Goal: Task Accomplishment & Management: Manage account settings

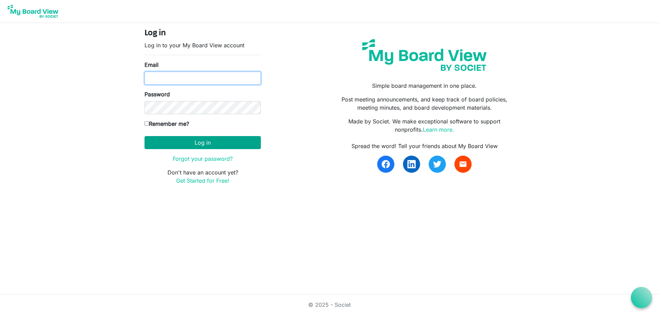
type input "[EMAIL_ADDRESS][DOMAIN_NAME]"
click at [209, 144] on button "Log in" at bounding box center [202, 142] width 116 height 13
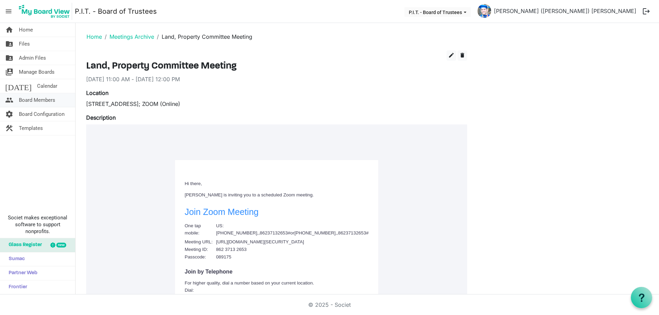
click at [34, 103] on span "Board Members" at bounding box center [37, 100] width 36 height 14
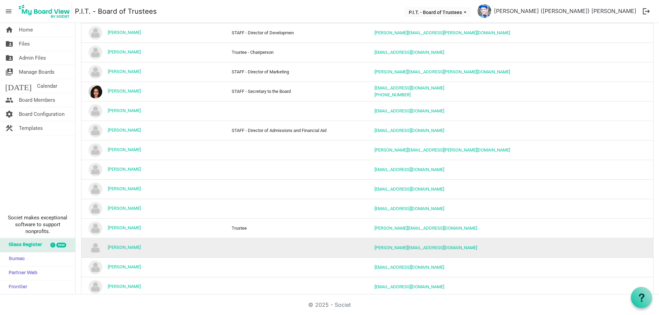
scroll to position [172, 0]
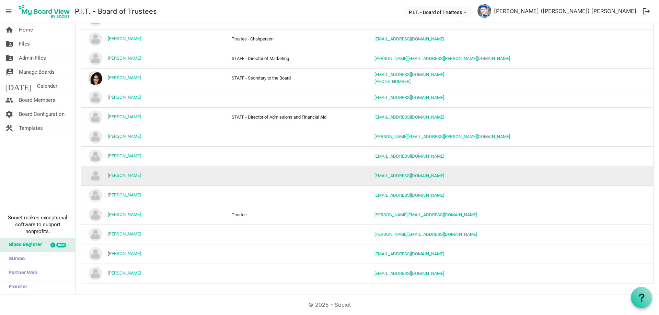
click at [280, 177] on td "column header Position" at bounding box center [295, 176] width 143 height 20
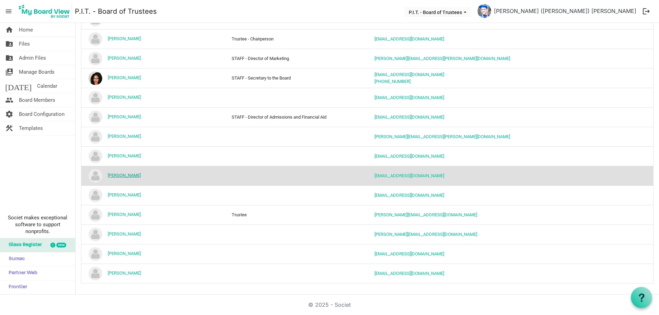
click at [124, 175] on link "Robert Masdonna" at bounding box center [124, 175] width 33 height 5
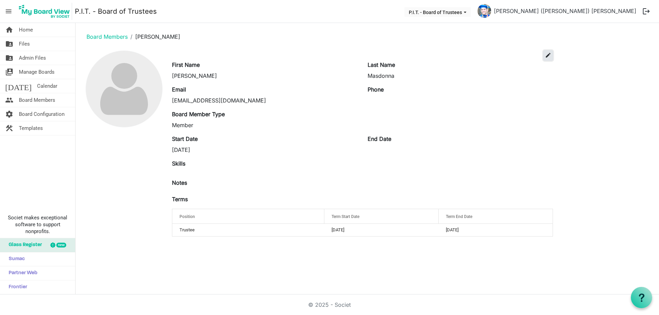
click at [548, 57] on span "edit" at bounding box center [548, 55] width 6 height 6
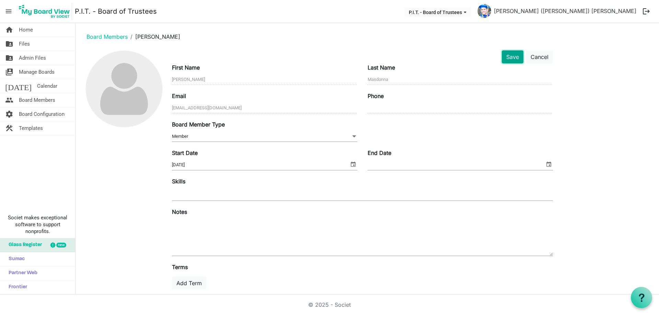
click at [516, 58] on button "Save" at bounding box center [513, 56] width 22 height 13
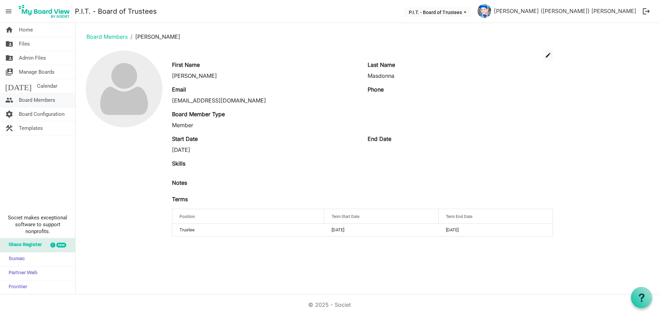
click at [33, 101] on span "Board Members" at bounding box center [37, 100] width 36 height 14
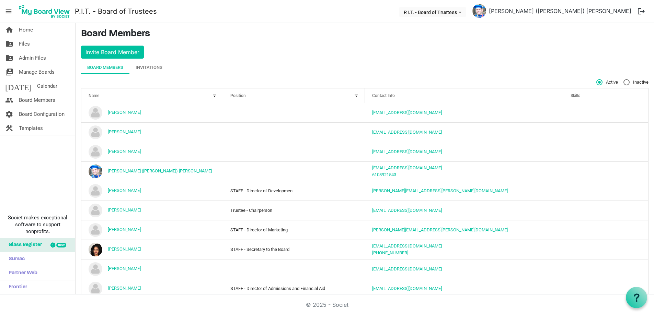
click at [622, 82] on div "Active" at bounding box center [609, 82] width 27 height 6
click at [628, 82] on label "Inactive" at bounding box center [640, 82] width 25 height 6
click at [628, 80] on input "Inactive" at bounding box center [628, 79] width 0 height 0
radio input "true"
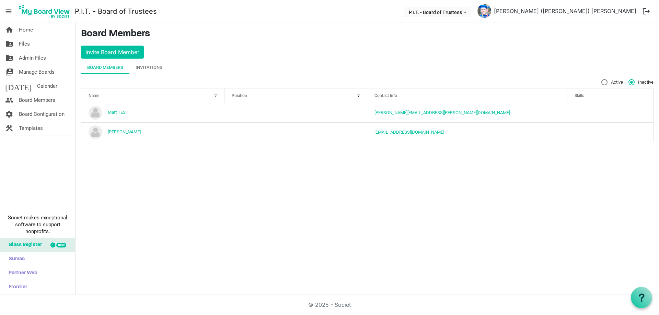
click at [602, 81] on label "Active" at bounding box center [612, 82] width 22 height 6
click at [601, 80] on input "Active" at bounding box center [601, 79] width 0 height 0
radio input "true"
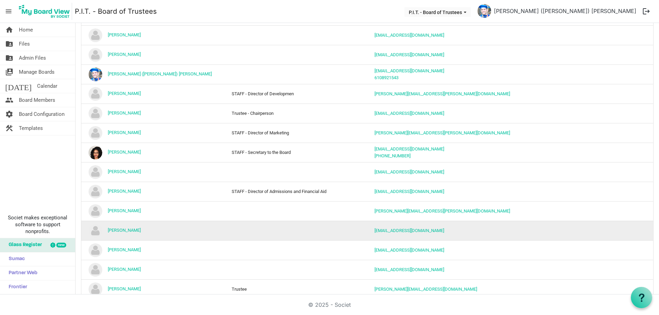
scroll to position [172, 0]
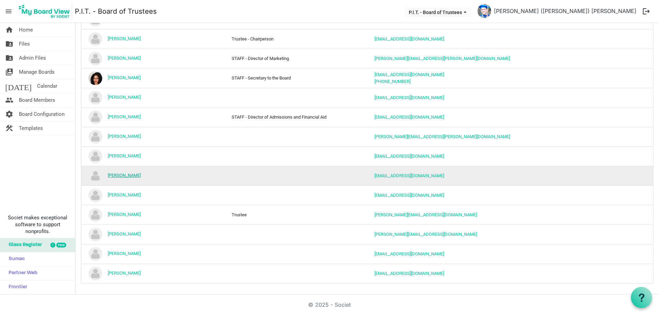
click at [125, 178] on link "Robert Masdonna" at bounding box center [124, 175] width 33 height 5
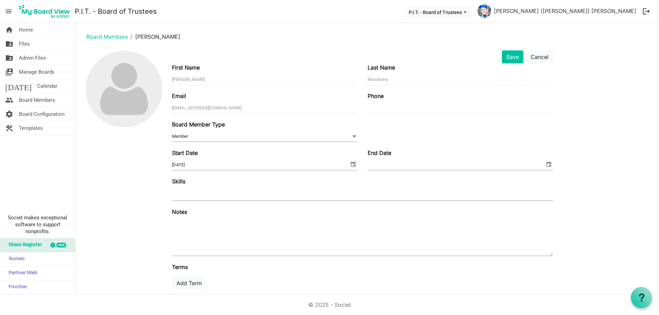
click at [547, 56] on button "Cancel" at bounding box center [539, 56] width 27 height 13
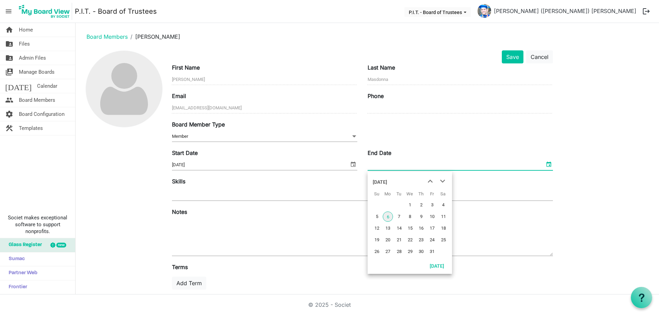
click at [549, 165] on span "select" at bounding box center [549, 164] width 8 height 9
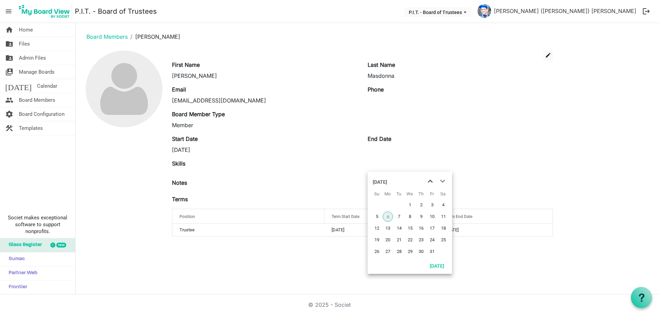
click at [431, 181] on span "previous month" at bounding box center [430, 181] width 12 height 12
click at [432, 181] on span "previous month" at bounding box center [430, 181] width 12 height 12
click at [387, 251] on span "30" at bounding box center [388, 252] width 10 height 10
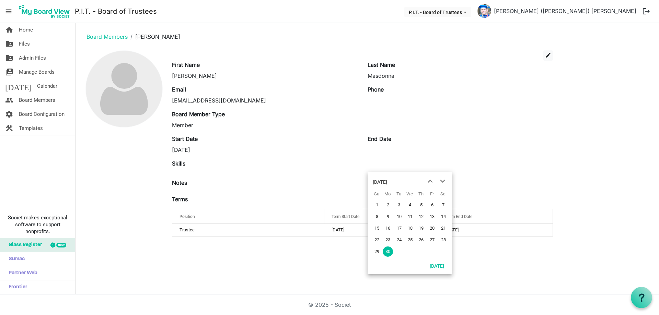
click at [497, 168] on div "Skills" at bounding box center [362, 167] width 391 height 14
click at [549, 56] on span "edit" at bounding box center [548, 55] width 6 height 6
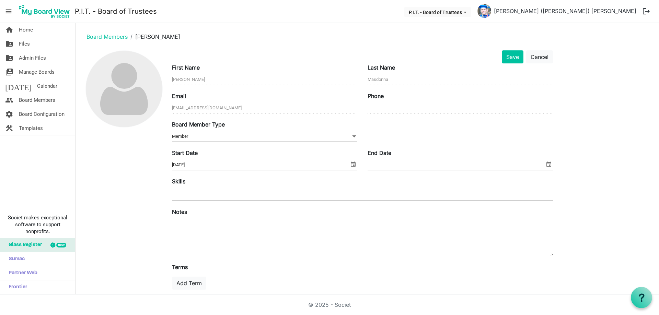
click at [550, 166] on span "select" at bounding box center [549, 164] width 8 height 9
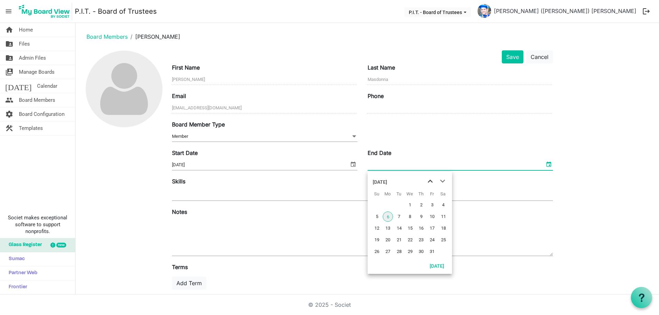
click at [432, 183] on span "previous month" at bounding box center [430, 181] width 12 height 12
click at [389, 252] on span "30" at bounding box center [388, 252] width 10 height 10
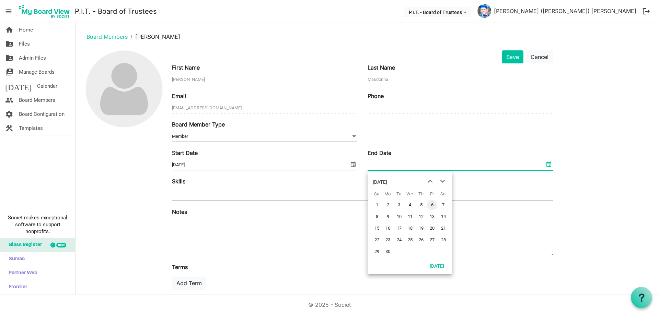
type input "6/30/2025"
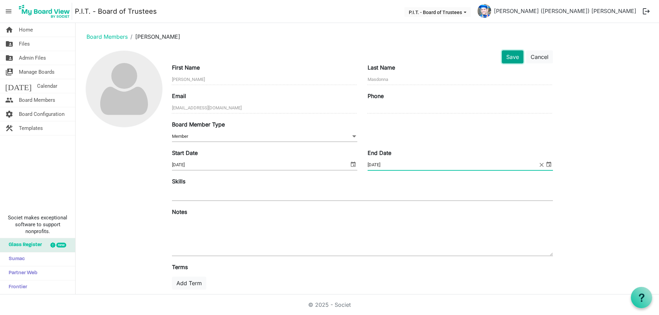
click at [509, 62] on button "Save" at bounding box center [513, 56] width 22 height 13
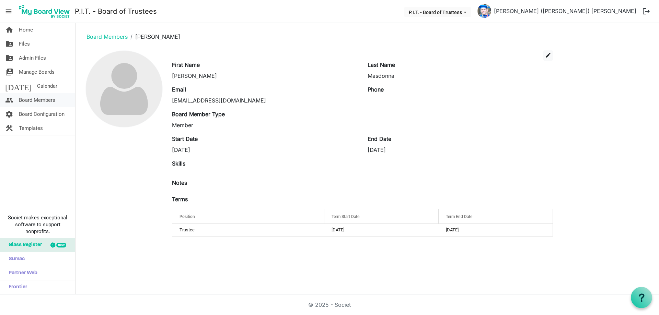
click at [37, 100] on span "Board Members" at bounding box center [37, 100] width 36 height 14
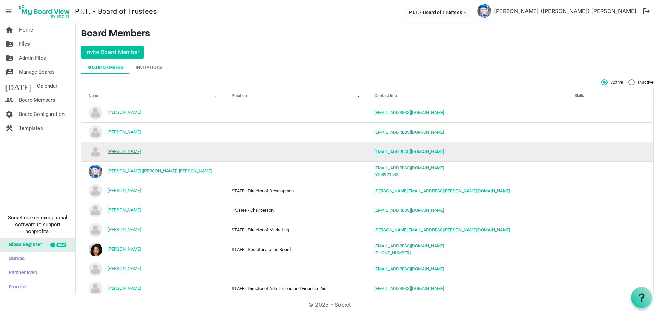
click at [131, 151] on link "Geralyn Swindell" at bounding box center [124, 151] width 33 height 5
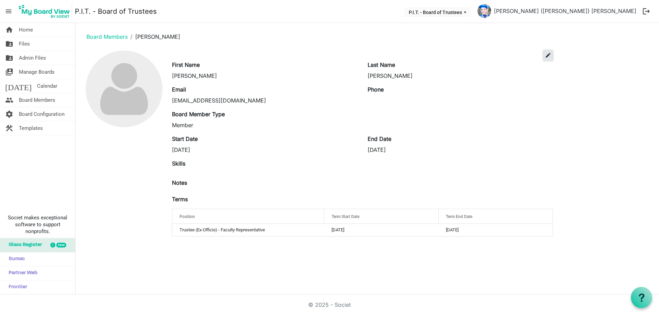
click at [547, 55] on span "edit" at bounding box center [548, 55] width 6 height 6
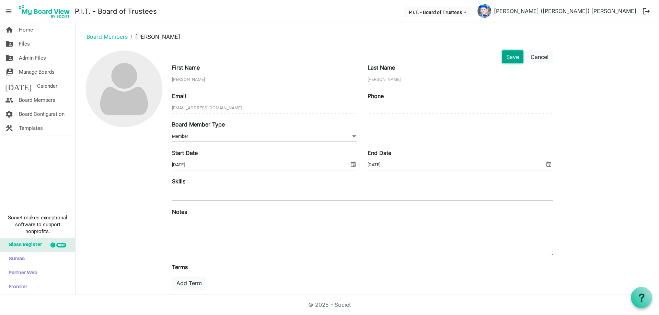
click at [513, 58] on button "Save" at bounding box center [513, 56] width 22 height 13
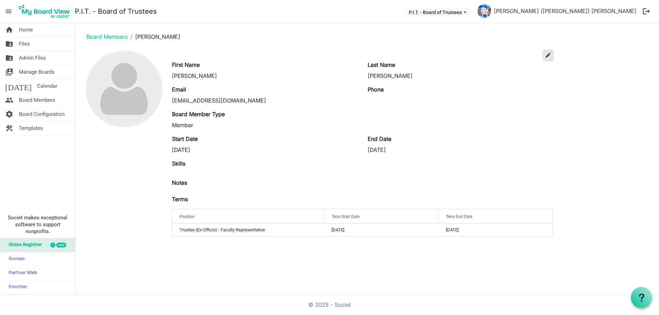
click at [548, 56] on span "edit" at bounding box center [548, 55] width 6 height 6
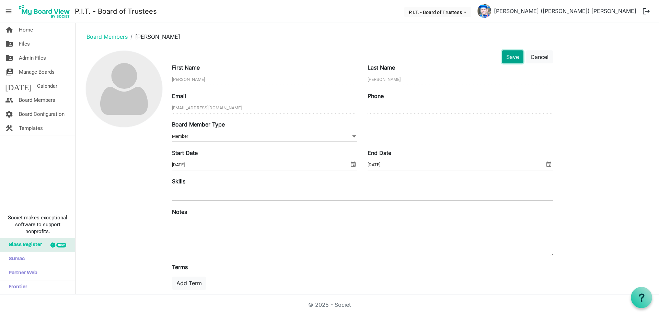
click at [517, 58] on button "Save" at bounding box center [513, 56] width 22 height 13
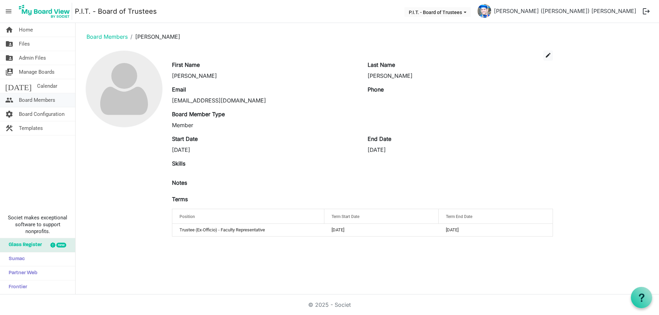
click at [20, 98] on span "Board Members" at bounding box center [37, 100] width 36 height 14
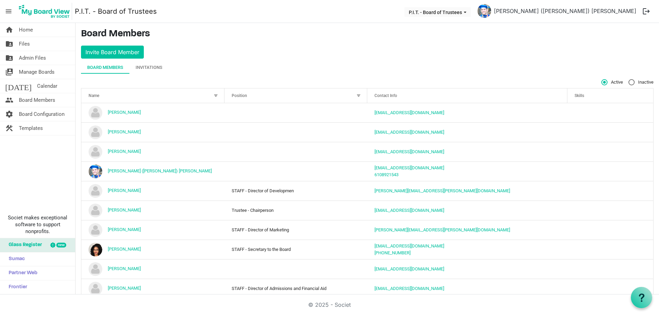
click at [628, 82] on label "Inactive" at bounding box center [640, 82] width 25 height 6
click at [628, 80] on input "Inactive" at bounding box center [628, 79] width 0 height 0
radio input "true"
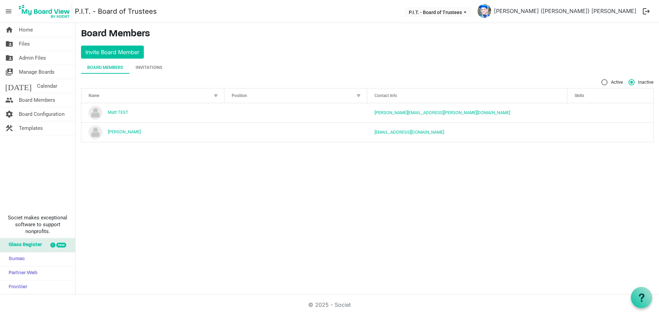
click at [605, 82] on label "Active" at bounding box center [612, 82] width 22 height 6
click at [601, 80] on input "Active" at bounding box center [601, 79] width 0 height 0
radio input "true"
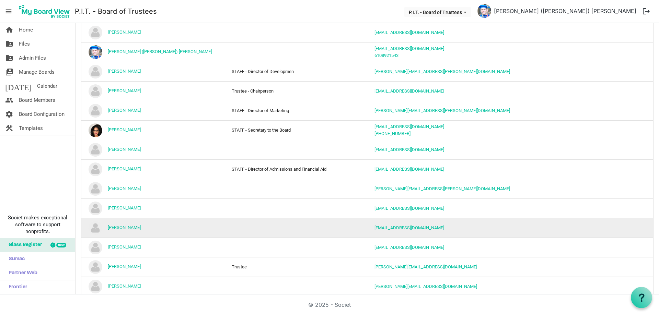
scroll to position [172, 0]
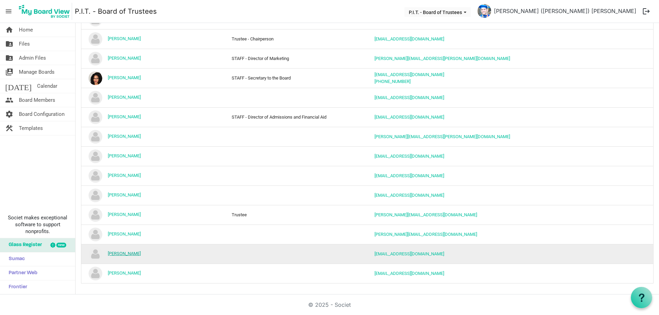
click at [122, 255] on link "[PERSON_NAME]" at bounding box center [124, 253] width 33 height 5
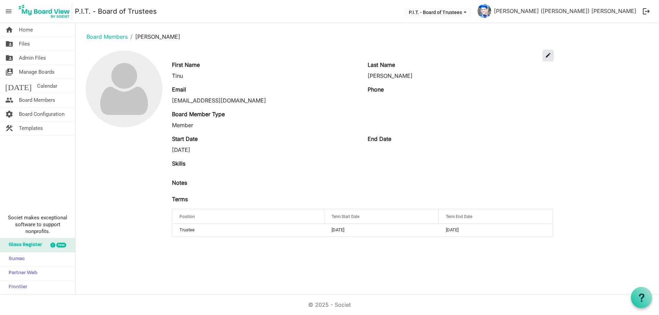
click at [550, 54] on span "edit" at bounding box center [548, 55] width 6 height 6
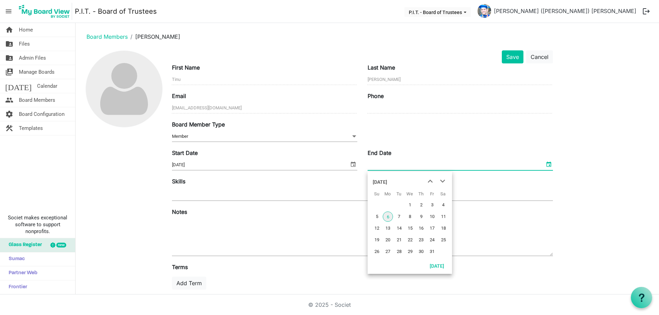
click at [549, 165] on span "select" at bounding box center [549, 164] width 8 height 9
click at [432, 183] on span "previous month" at bounding box center [430, 181] width 12 height 12
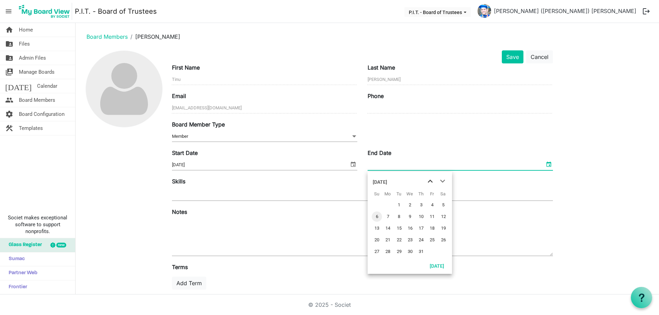
click at [432, 183] on span "previous month" at bounding box center [430, 181] width 12 height 12
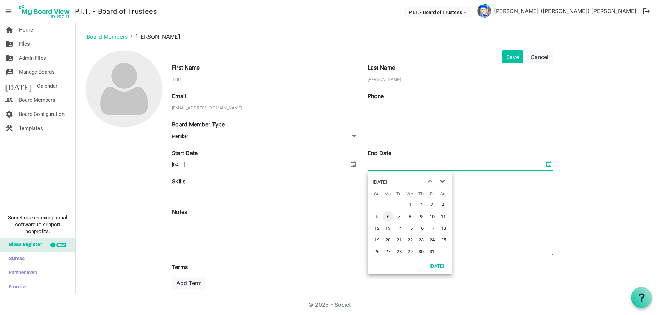
click at [443, 182] on span "next month" at bounding box center [442, 181] width 12 height 12
click at [434, 250] on span "28" at bounding box center [432, 252] width 10 height 10
type input "2/28/2025"
click at [511, 59] on button "Save" at bounding box center [513, 56] width 22 height 13
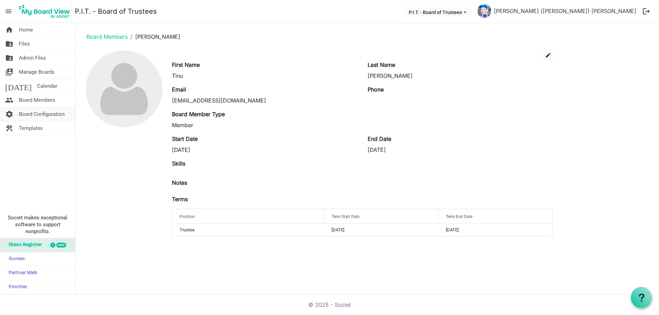
click at [27, 114] on span "Board Configuration" at bounding box center [42, 114] width 46 height 14
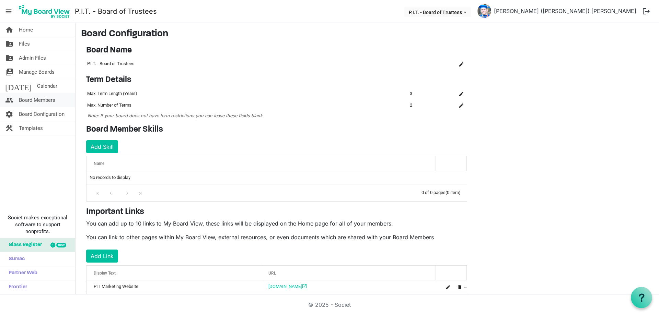
click at [33, 99] on span "Board Members" at bounding box center [37, 100] width 36 height 14
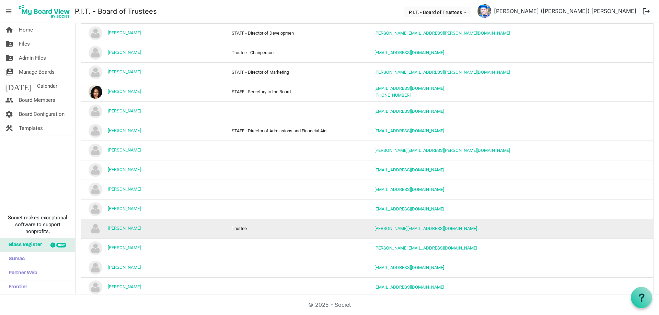
scroll to position [172, 0]
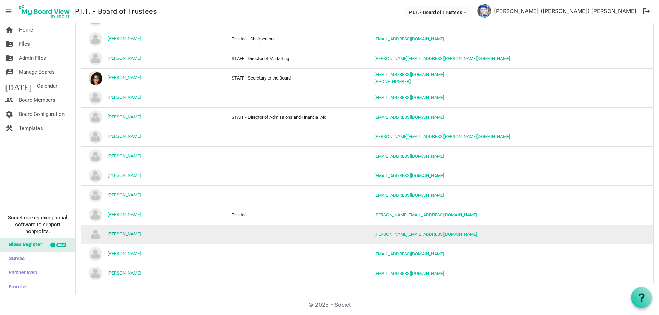
click at [128, 234] on link "[PERSON_NAME]" at bounding box center [124, 234] width 33 height 5
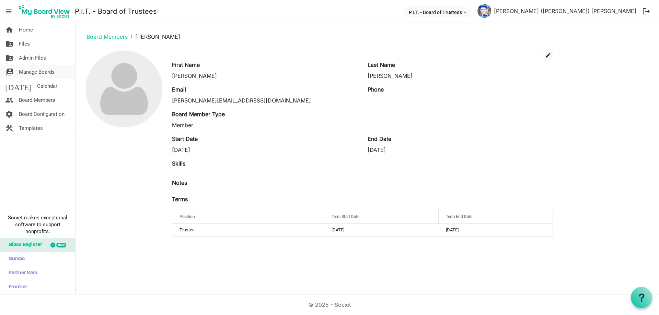
click at [46, 74] on span "Manage Boards" at bounding box center [37, 72] width 36 height 14
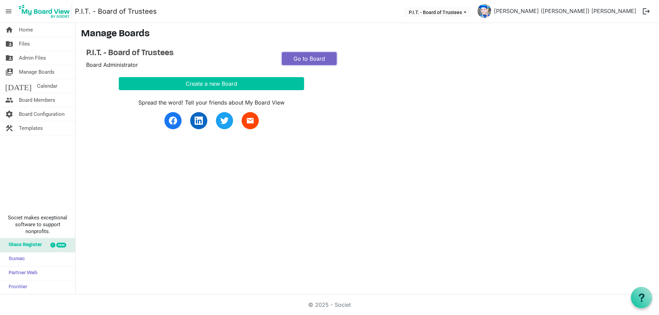
click at [313, 57] on link "Go to Board" at bounding box center [309, 58] width 55 height 13
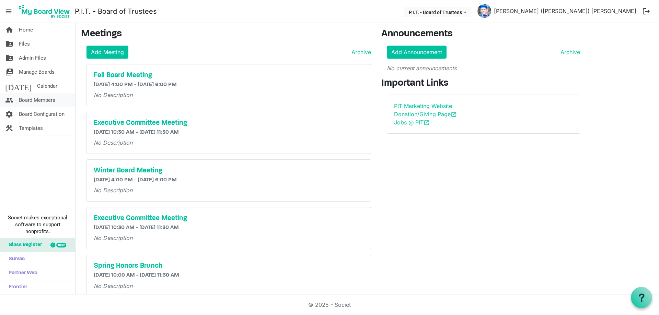
click at [31, 101] on span "Board Members" at bounding box center [37, 100] width 36 height 14
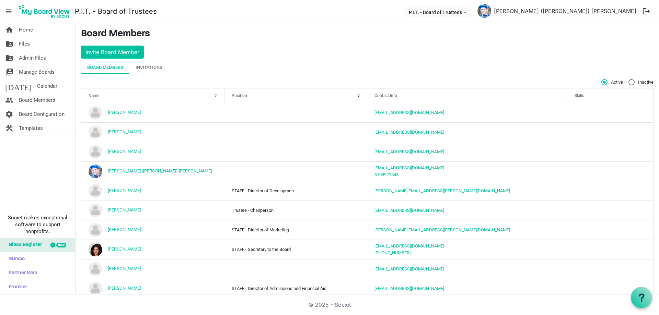
click at [628, 83] on label "Inactive" at bounding box center [640, 82] width 25 height 6
click at [628, 80] on input "Inactive" at bounding box center [628, 79] width 0 height 0
radio input "true"
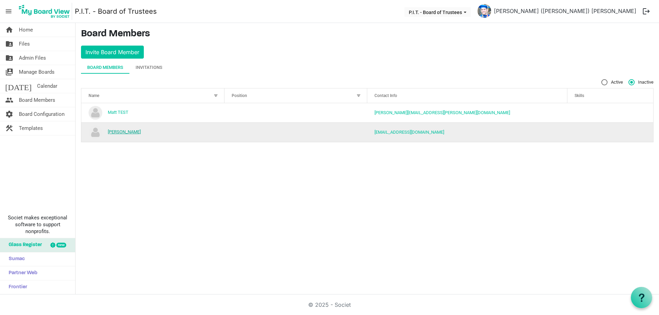
click at [120, 134] on link "[PERSON_NAME]" at bounding box center [124, 131] width 33 height 5
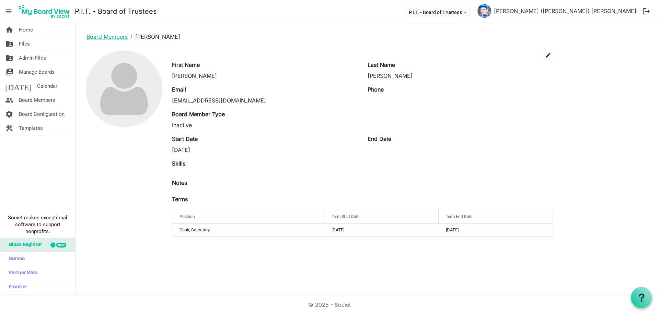
click at [113, 38] on link "Board Members" at bounding box center [106, 36] width 41 height 7
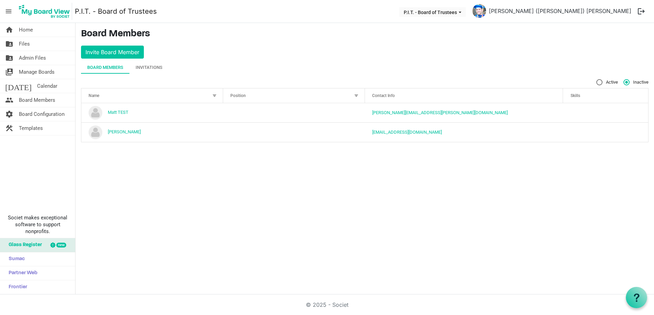
click at [598, 81] on div "Active Inactive" at bounding box center [364, 82] width 567 height 6
click at [602, 81] on label "Active" at bounding box center [612, 82] width 22 height 6
click at [601, 80] on input "Active" at bounding box center [601, 79] width 0 height 0
radio input "true"
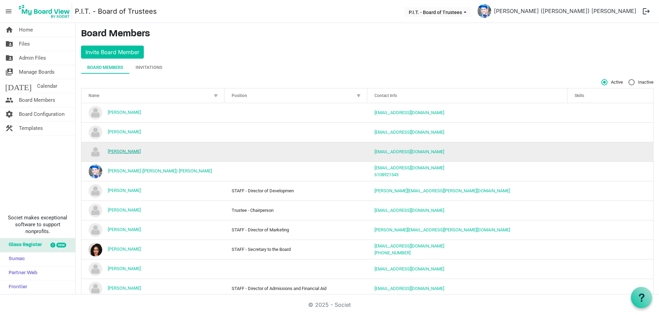
click at [131, 152] on link "[PERSON_NAME]" at bounding box center [124, 151] width 33 height 5
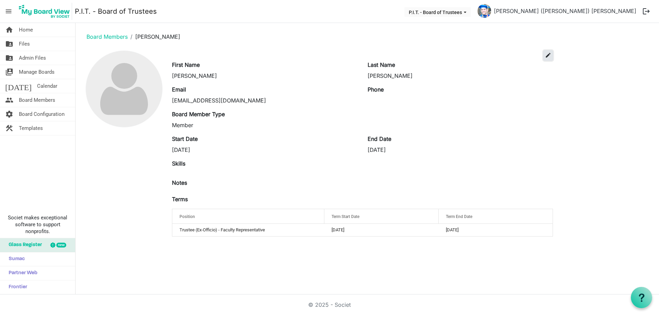
click at [549, 54] on span "edit" at bounding box center [548, 55] width 6 height 6
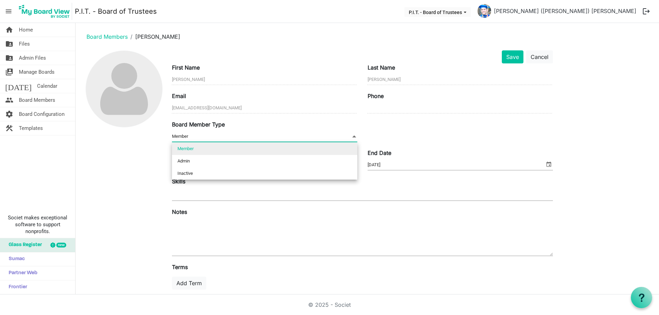
click at [295, 140] on span "Member Member" at bounding box center [264, 136] width 185 height 11
click at [278, 174] on li "Inactive" at bounding box center [264, 173] width 185 height 12
type input "Inactive"
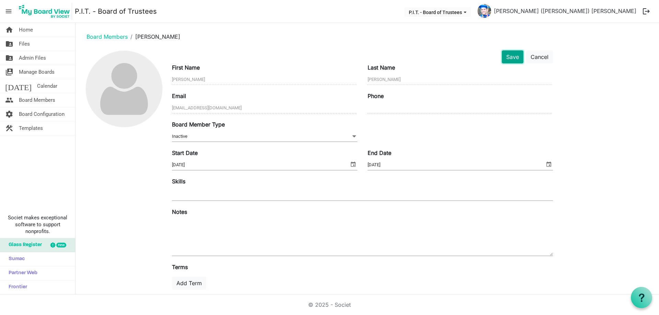
click at [515, 58] on button "Save" at bounding box center [513, 56] width 22 height 13
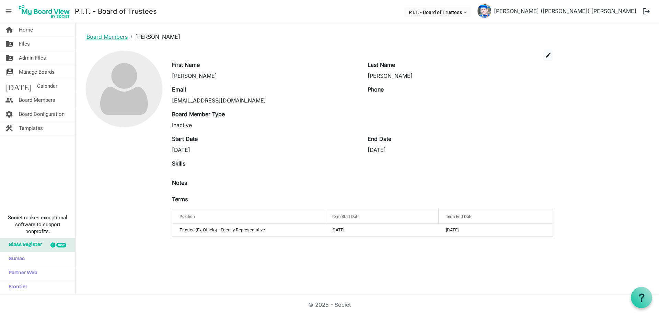
click at [112, 38] on link "Board Members" at bounding box center [106, 36] width 41 height 7
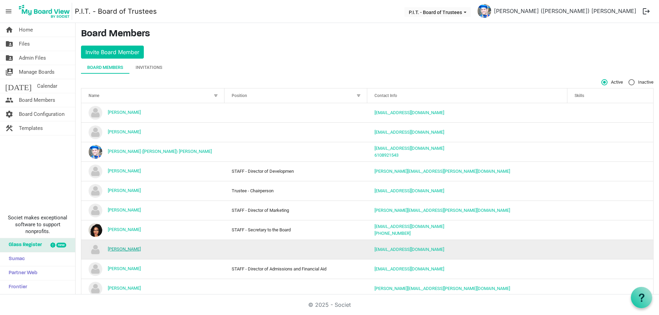
click at [122, 250] on link "[PERSON_NAME]" at bounding box center [124, 249] width 33 height 5
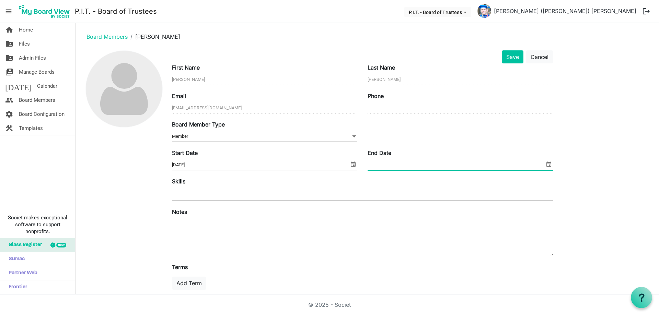
click at [384, 165] on input "End Date" at bounding box center [455, 165] width 177 height 10
type input "6/30/2025"
click at [514, 54] on button "Save" at bounding box center [513, 56] width 22 height 13
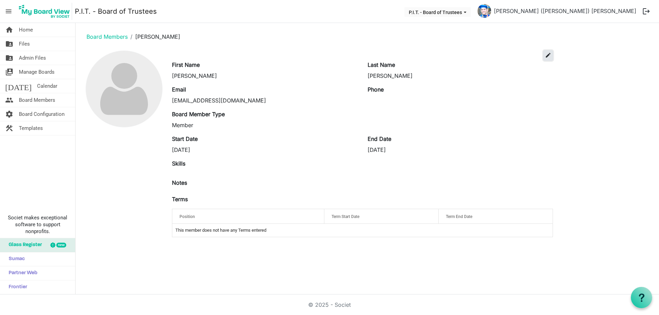
click at [547, 55] on span "edit" at bounding box center [548, 55] width 6 height 6
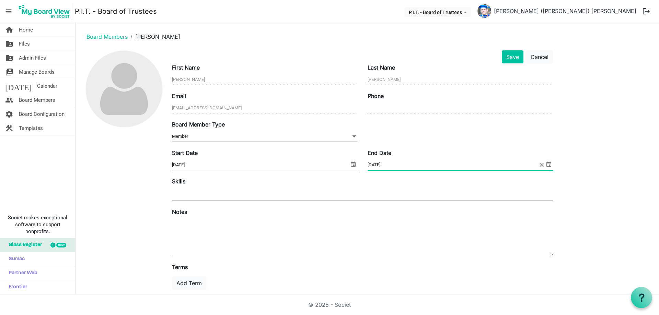
drag, startPoint x: 421, startPoint y: 164, endPoint x: 325, endPoint y: 165, distance: 96.8
click at [325, 165] on div "Start Date 10/13/2023 End Date 6/30/2025" at bounding box center [362, 163] width 391 height 28
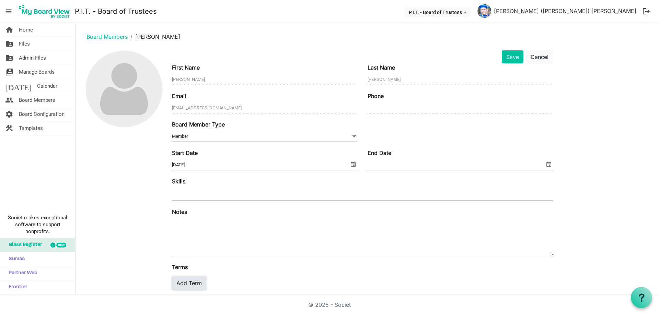
click at [181, 281] on button "Add Term" at bounding box center [189, 283] width 34 height 13
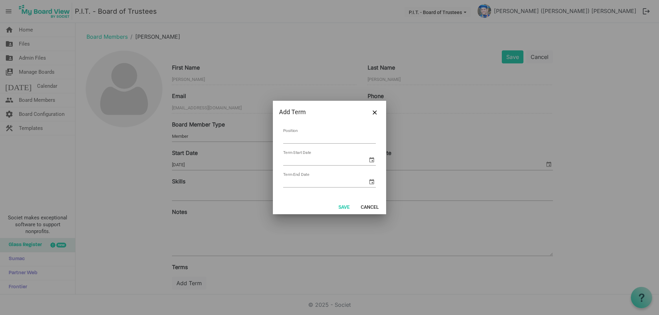
click at [326, 139] on input "Position" at bounding box center [329, 138] width 93 height 11
type input "Trustee"
click at [371, 159] on span "select" at bounding box center [371, 160] width 8 height 8
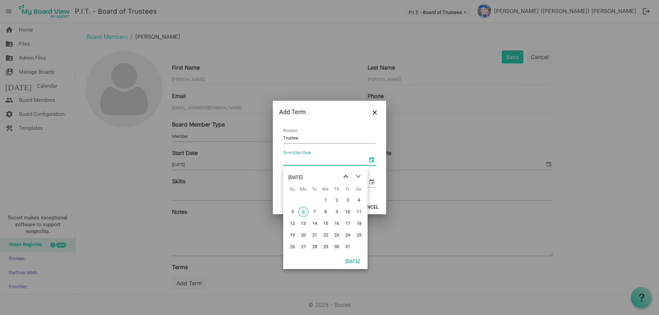
click at [347, 174] on span "previous month" at bounding box center [346, 177] width 12 height 12
click at [313, 202] on span "1" at bounding box center [314, 200] width 10 height 10
type input "7/1/2025"
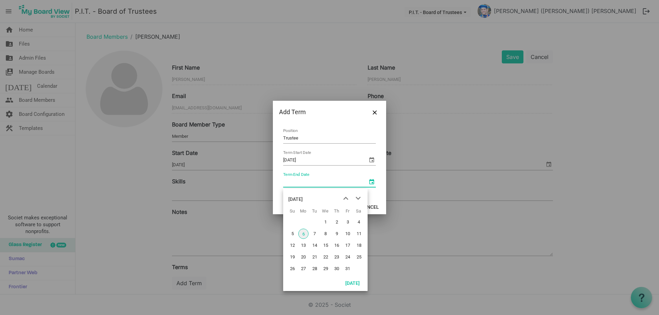
click at [373, 184] on span "select" at bounding box center [371, 182] width 8 height 8
click at [359, 198] on span "next month" at bounding box center [358, 198] width 12 height 12
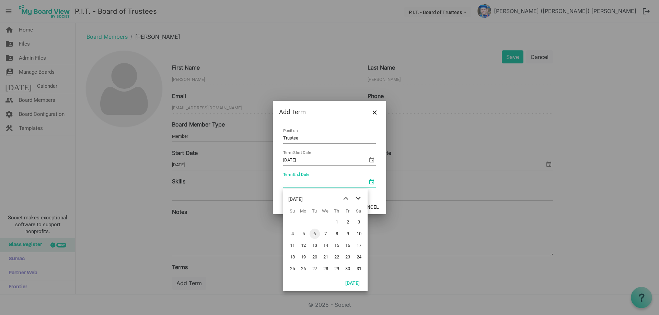
click at [359, 198] on span "next month" at bounding box center [358, 198] width 12 height 12
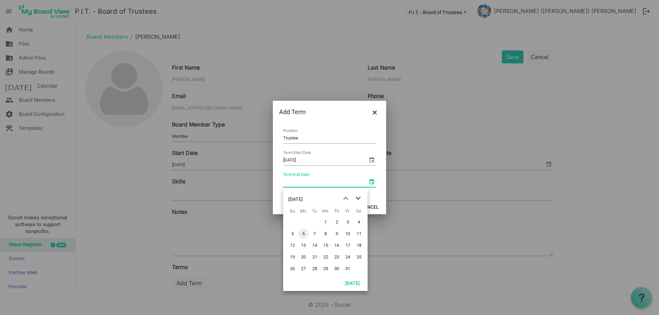
click at [359, 198] on span "next month" at bounding box center [358, 198] width 12 height 12
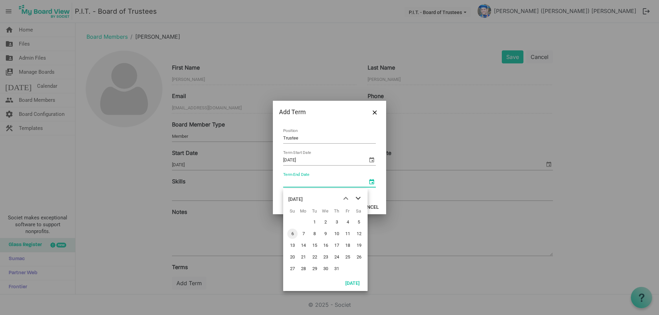
click at [359, 198] on span "next month" at bounding box center [358, 198] width 12 height 12
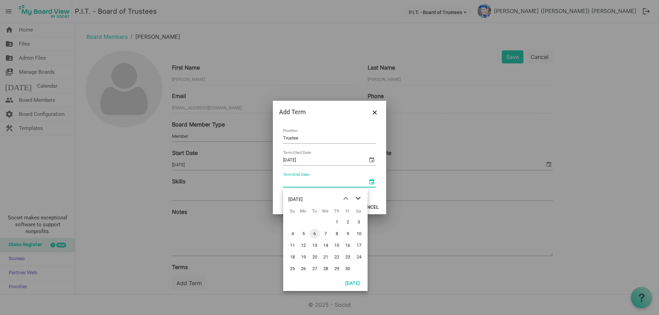
click at [359, 198] on span "next month" at bounding box center [358, 198] width 12 height 12
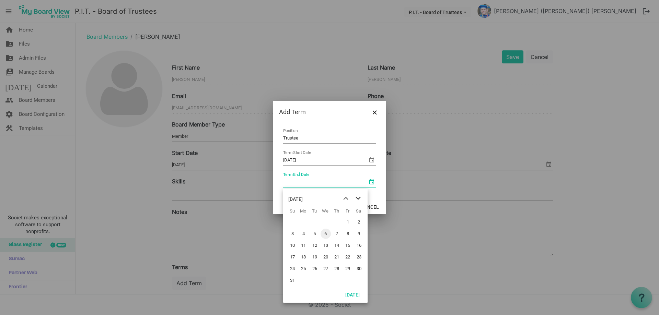
click at [359, 198] on span "next month" at bounding box center [358, 198] width 12 height 12
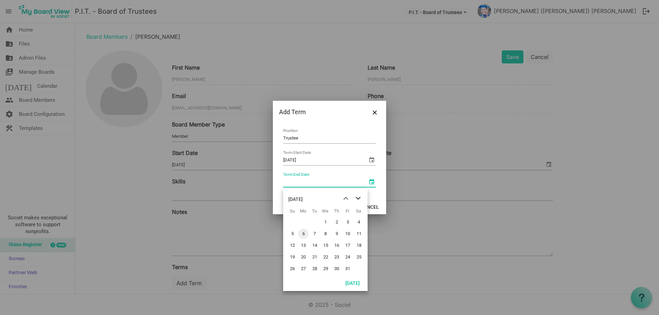
click at [359, 198] on span "next month" at bounding box center [358, 198] width 12 height 12
click at [348, 266] on span "30" at bounding box center [347, 269] width 10 height 10
type input "6/30/2028"
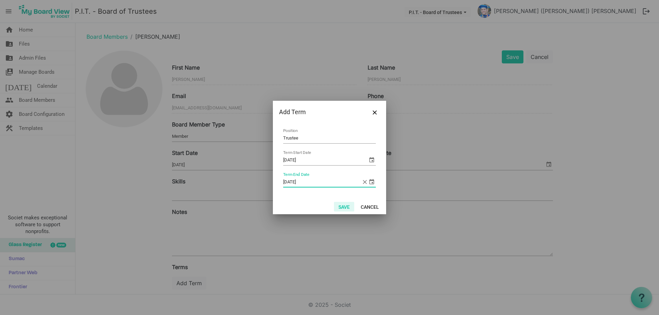
click at [348, 210] on button "Save" at bounding box center [344, 207] width 20 height 10
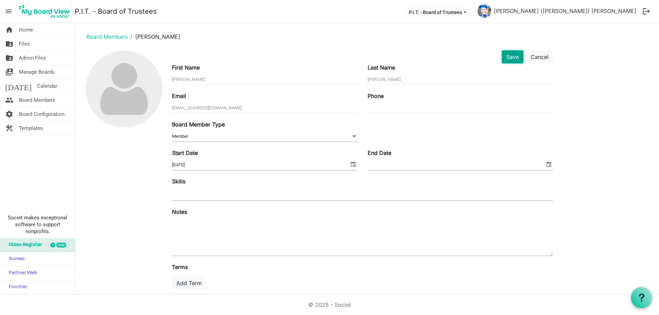
click at [516, 63] on button "Save" at bounding box center [513, 56] width 22 height 13
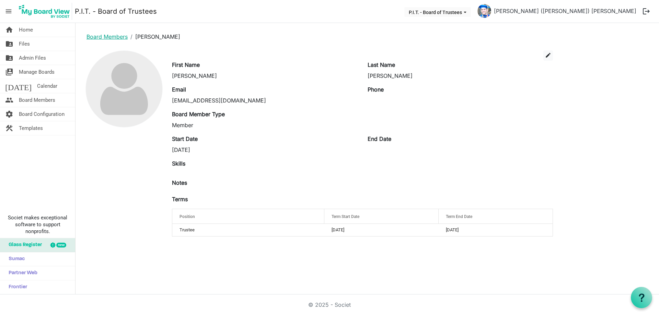
click at [108, 39] on link "Board Members" at bounding box center [106, 36] width 41 height 7
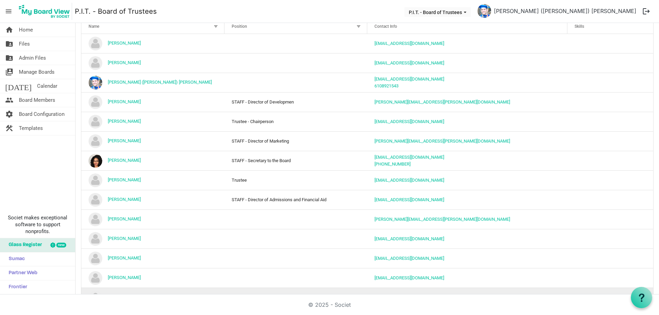
scroll to position [92, 0]
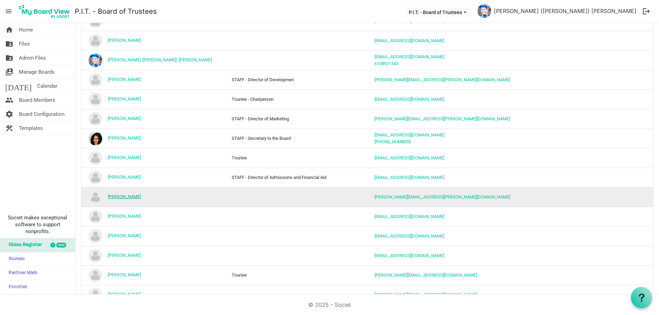
click at [121, 196] on link "Mary Kay Burke" at bounding box center [124, 196] width 33 height 5
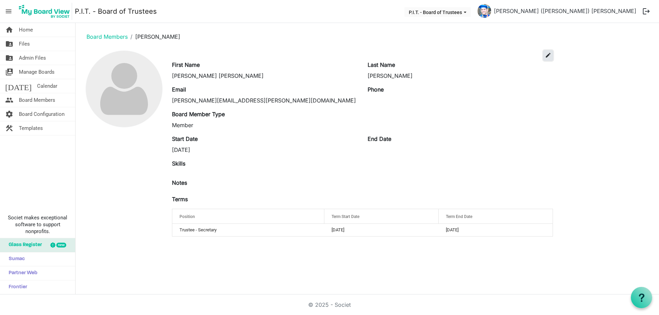
click at [550, 58] on span "edit" at bounding box center [548, 55] width 6 height 6
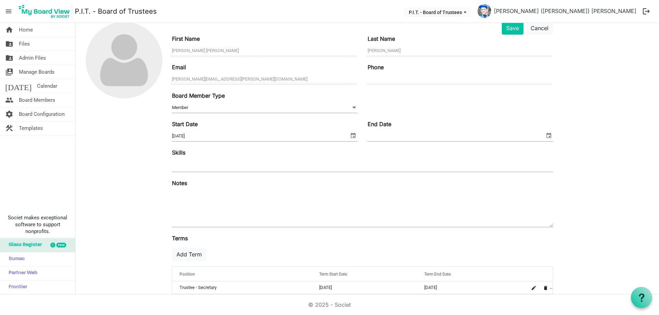
scroll to position [39, 0]
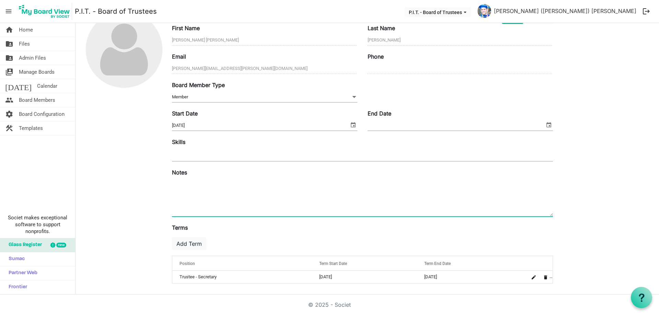
click at [211, 185] on textarea at bounding box center [362, 197] width 381 height 37
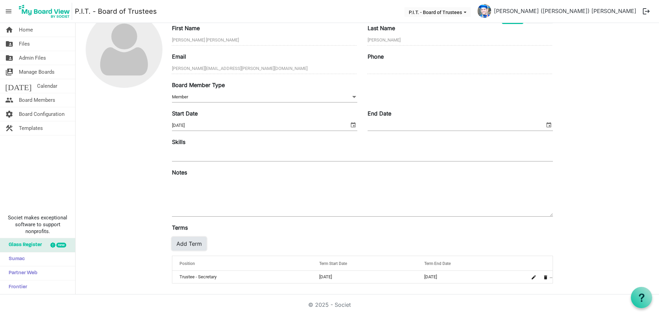
click at [186, 244] on button "Add Term" at bounding box center [189, 243] width 34 height 13
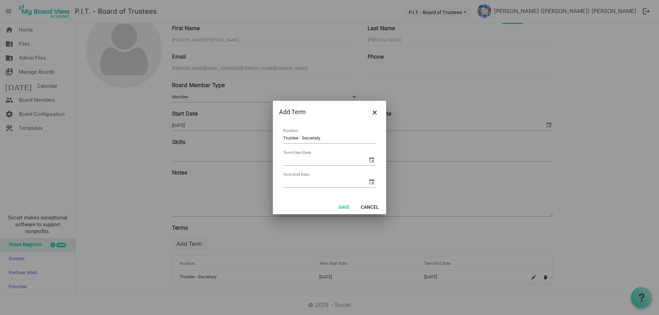
type input "Trustee - Secretaty"
type input "[DATE]"
click at [340, 207] on button "Save" at bounding box center [344, 207] width 20 height 10
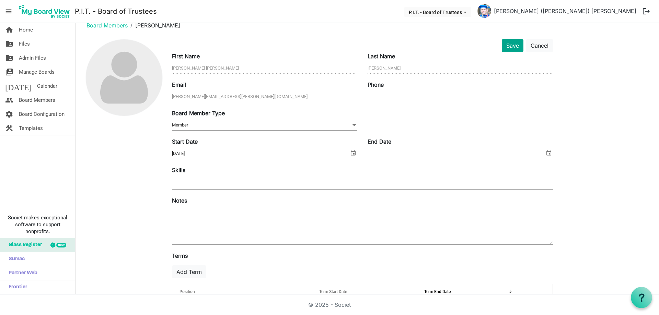
scroll to position [0, 0]
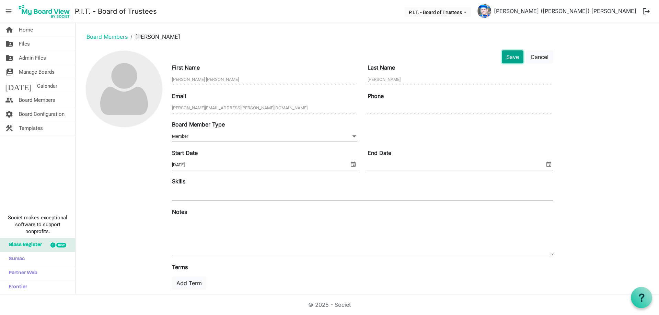
click at [516, 55] on button "Save" at bounding box center [513, 56] width 22 height 13
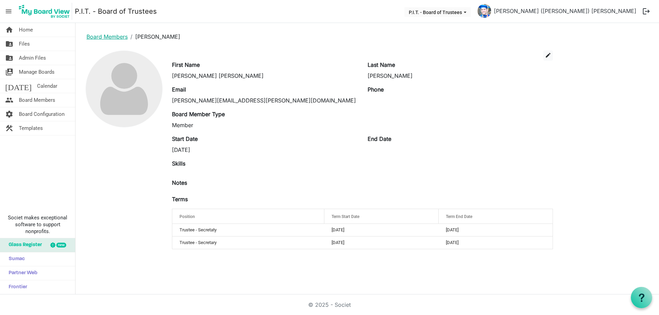
click at [99, 36] on link "Board Members" at bounding box center [106, 36] width 41 height 7
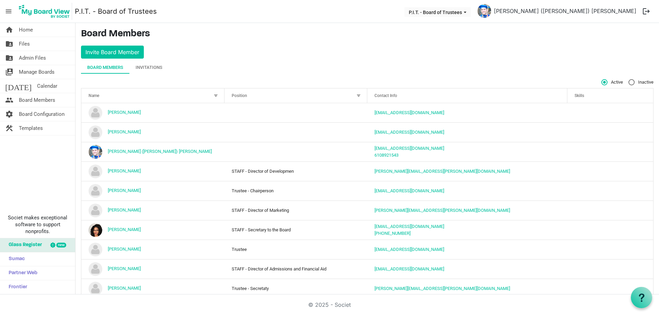
scroll to position [92, 0]
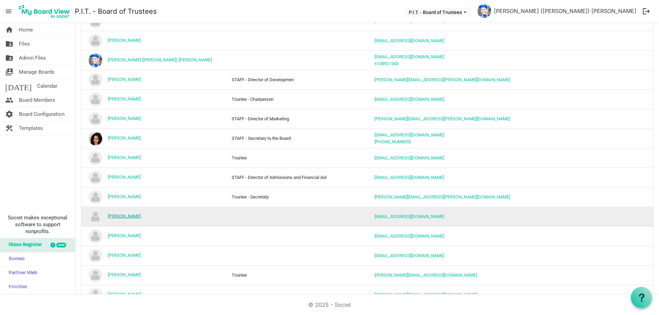
click at [118, 217] on link "[PERSON_NAME]" at bounding box center [124, 216] width 33 height 5
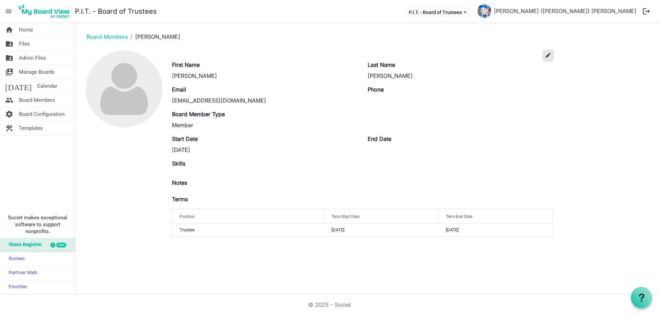
click at [546, 54] on span "edit" at bounding box center [548, 55] width 6 height 6
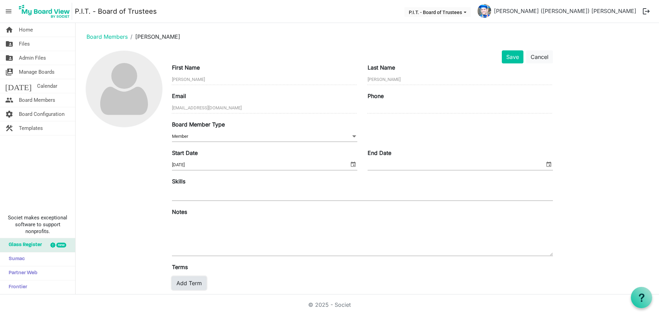
click at [194, 284] on button "Add Term" at bounding box center [189, 283] width 34 height 13
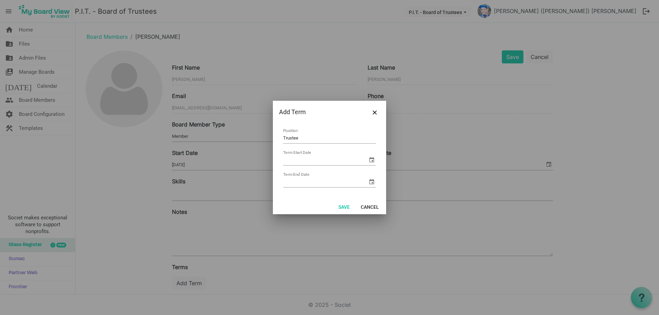
type input "Trustee"
click at [294, 160] on input "Term Start Date" at bounding box center [325, 160] width 84 height 10
click at [315, 182] on input "Term End Date" at bounding box center [325, 182] width 84 height 10
type input "0"
type input "[DATE]"
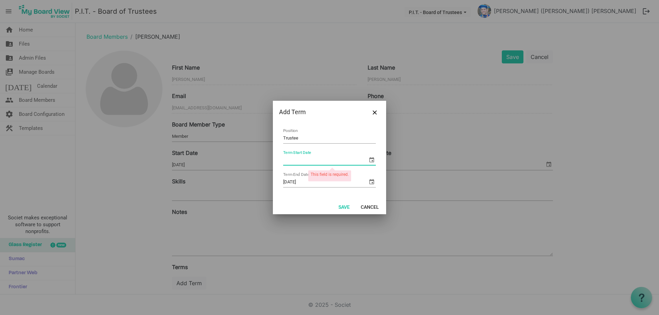
click at [287, 159] on input "Term Start Date" at bounding box center [325, 160] width 84 height 10
type input "7/1/2022"
click at [343, 205] on button "Save" at bounding box center [344, 207] width 20 height 10
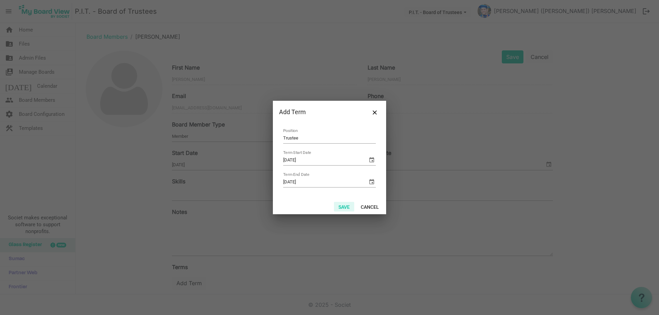
click at [347, 210] on button "Save" at bounding box center [344, 207] width 20 height 10
click at [347, 207] on button "Save" at bounding box center [344, 207] width 20 height 10
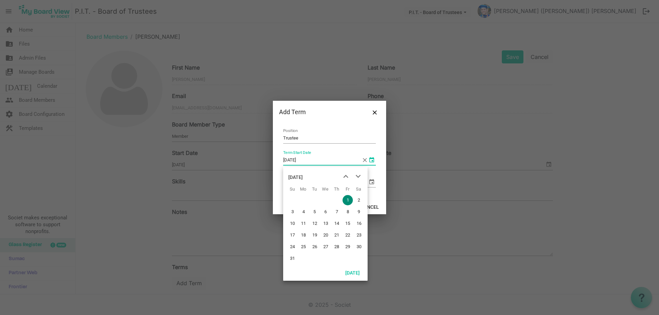
click at [371, 163] on span "select" at bounding box center [371, 160] width 8 height 8
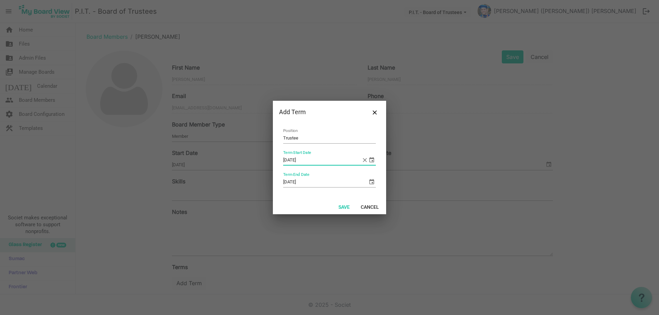
click at [369, 183] on span "select" at bounding box center [371, 182] width 8 height 8
click at [349, 208] on button "Save" at bounding box center [344, 207] width 20 height 10
click at [369, 205] on button "Cancel" at bounding box center [369, 207] width 27 height 10
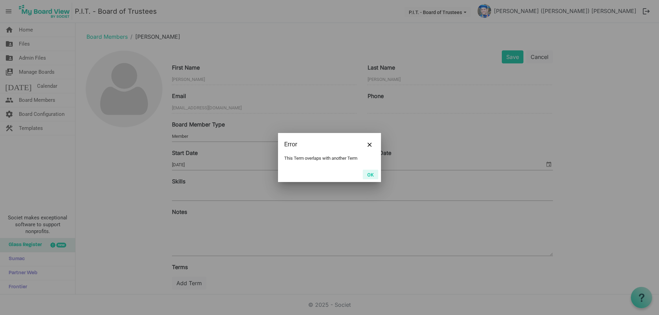
click at [374, 175] on button "OK" at bounding box center [370, 175] width 15 height 10
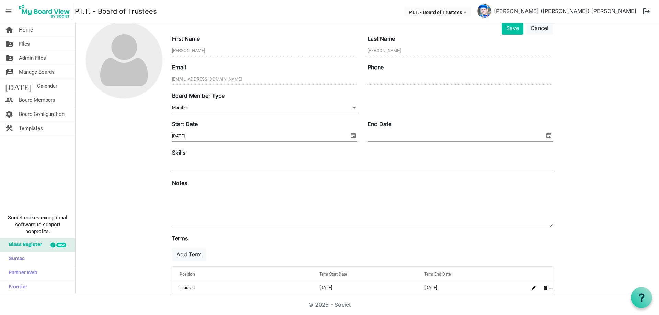
scroll to position [39, 0]
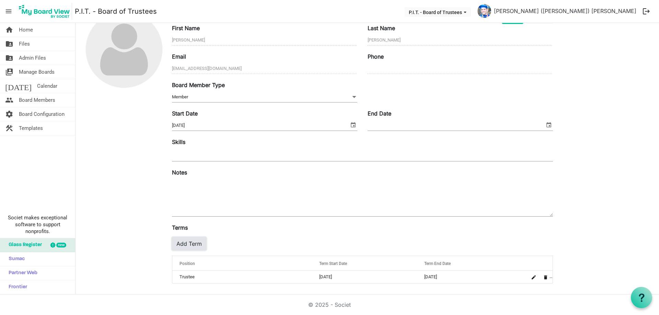
click at [190, 243] on button "Add Term" at bounding box center [189, 243] width 34 height 13
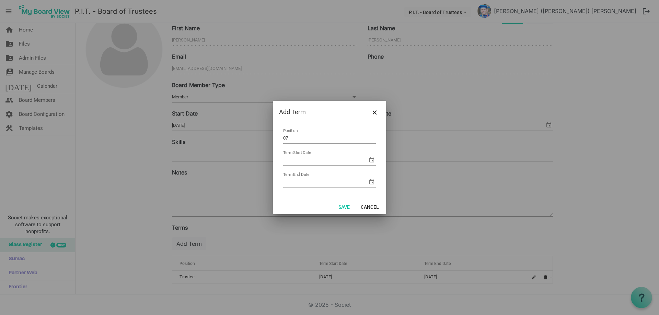
type input "0"
type input "Trustee - Vice Chair"
click at [371, 158] on span "select" at bounding box center [371, 160] width 8 height 8
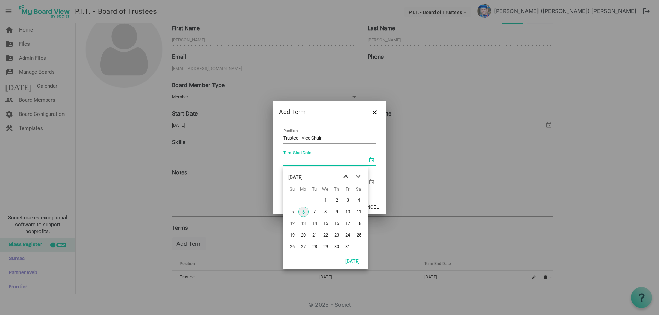
click at [346, 178] on span "previous month" at bounding box center [346, 177] width 12 height 12
click at [318, 202] on span "1" at bounding box center [314, 200] width 10 height 10
type input "7/1/2025"
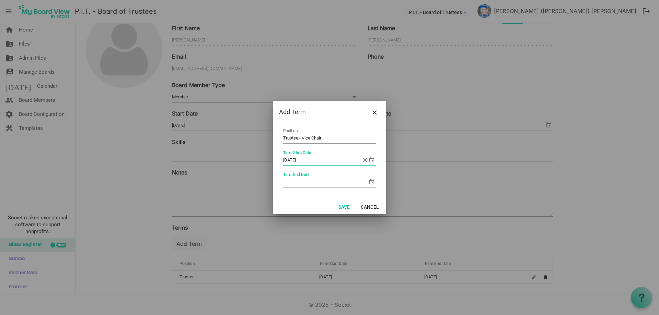
click at [371, 184] on span "select" at bounding box center [371, 182] width 8 height 8
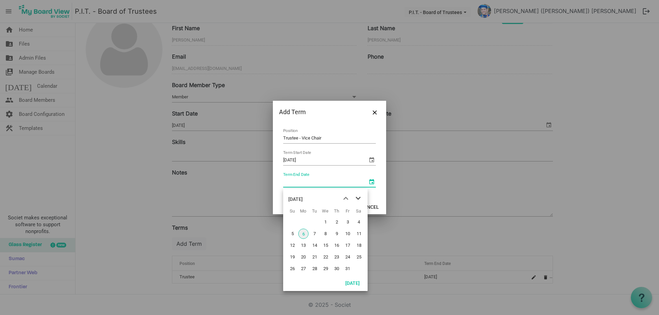
click at [359, 199] on span "next month" at bounding box center [358, 198] width 12 height 12
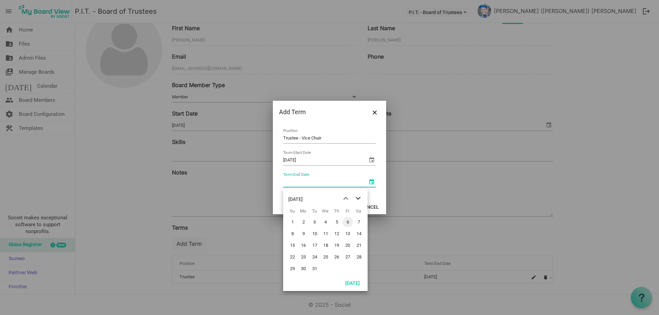
click at [359, 199] on span "next month" at bounding box center [358, 198] width 12 height 12
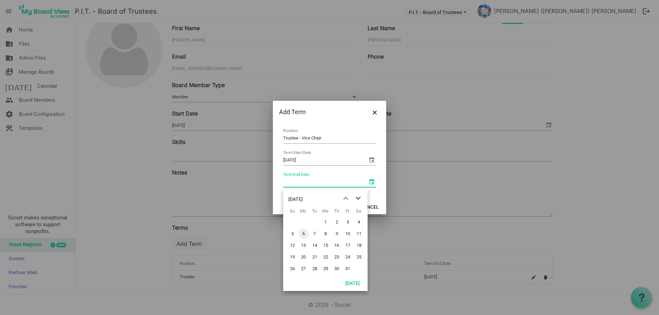
click at [359, 199] on span "next month" at bounding box center [358, 198] width 12 height 12
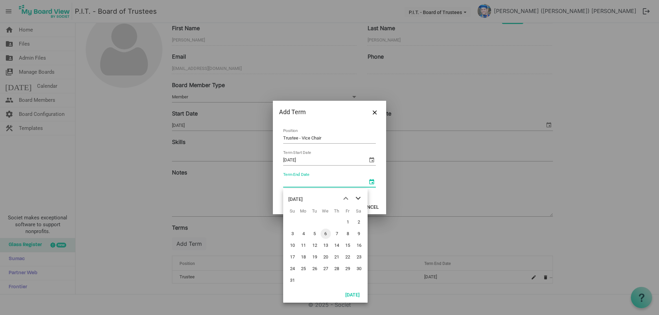
click at [359, 199] on span "next month" at bounding box center [358, 198] width 12 height 12
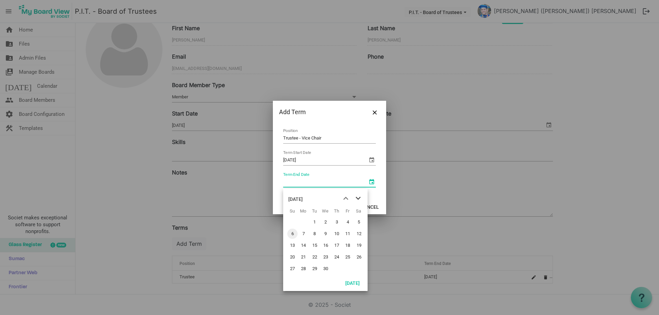
click at [359, 199] on span "next month" at bounding box center [358, 198] width 12 height 12
click at [359, 198] on span "next month" at bounding box center [358, 198] width 12 height 12
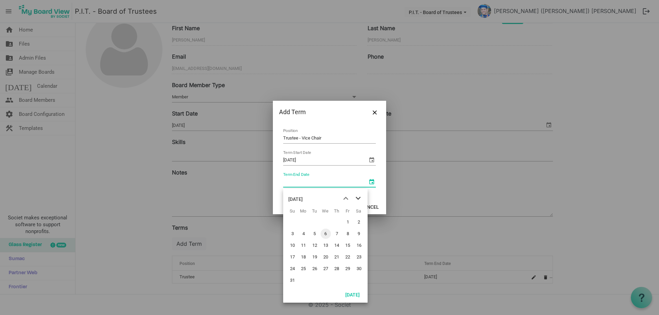
click at [359, 198] on span "next month" at bounding box center [358, 198] width 12 height 12
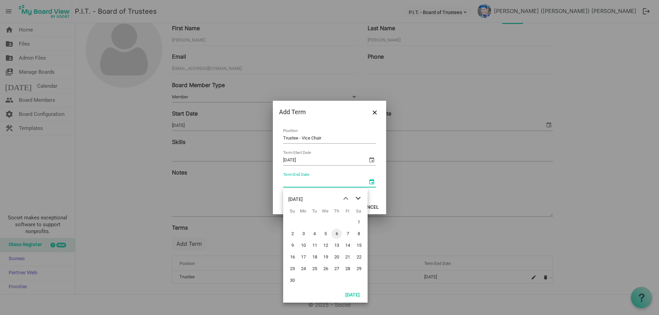
click at [359, 198] on span "next month" at bounding box center [358, 198] width 12 height 12
click at [344, 267] on span "30" at bounding box center [347, 269] width 10 height 10
type input "6/30/2028"
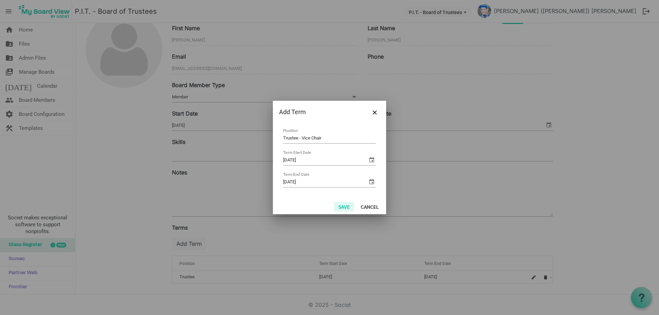
click at [348, 210] on button "Save" at bounding box center [344, 207] width 20 height 10
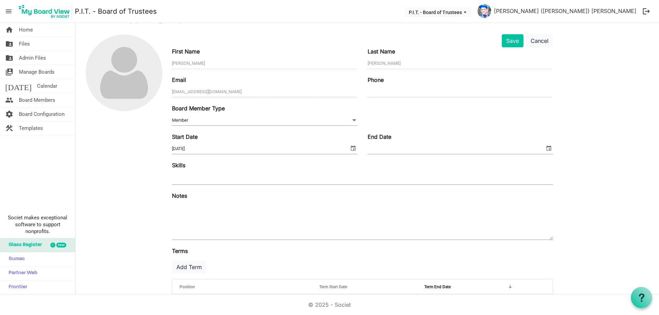
scroll to position [0, 0]
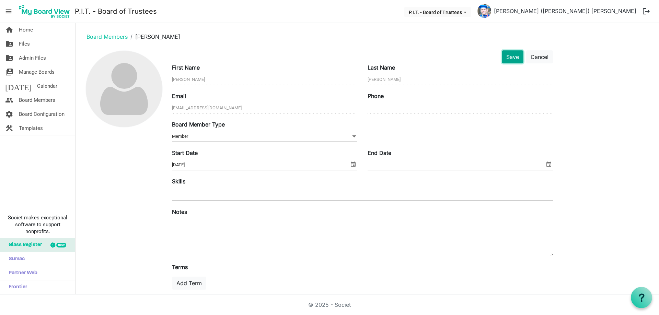
click at [505, 57] on button "Save" at bounding box center [513, 56] width 22 height 13
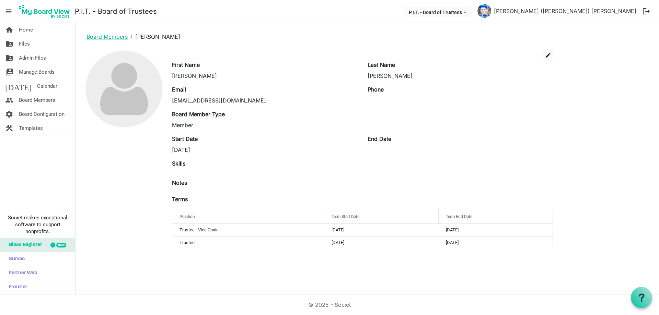
click at [97, 35] on link "Board Members" at bounding box center [106, 36] width 41 height 7
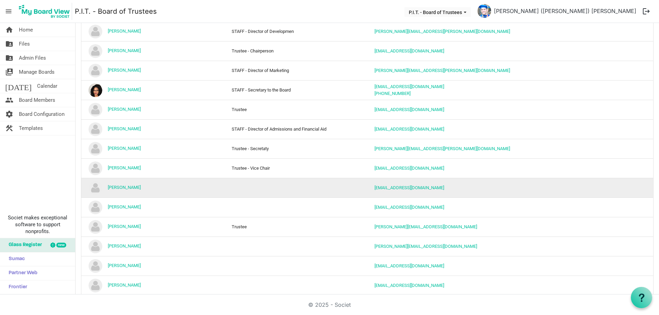
scroll to position [152, 0]
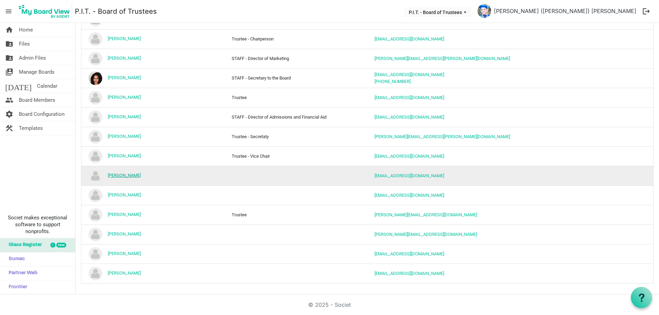
click at [132, 175] on link "[PERSON_NAME]" at bounding box center [124, 175] width 33 height 5
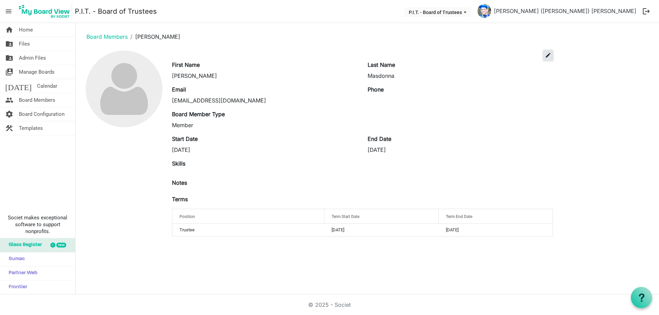
click at [548, 56] on span "edit" at bounding box center [548, 55] width 6 height 6
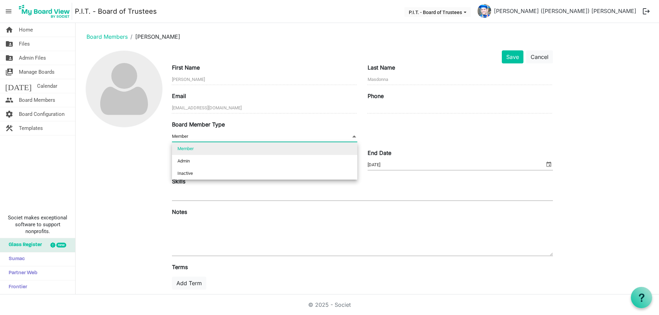
click at [225, 136] on span "Member Member" at bounding box center [264, 136] width 185 height 11
click at [217, 171] on li "Inactive" at bounding box center [264, 173] width 185 height 12
type input "Inactive"
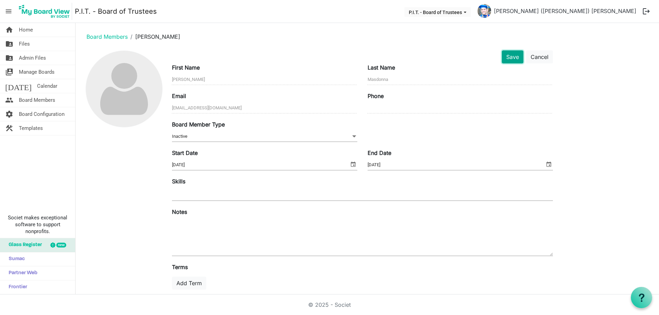
click at [507, 60] on button "Save" at bounding box center [513, 56] width 22 height 13
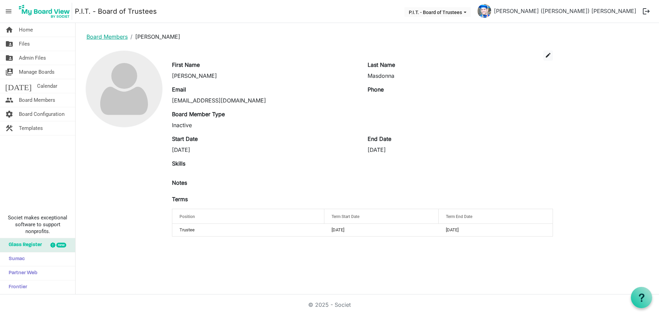
click at [121, 37] on link "Board Members" at bounding box center [106, 36] width 41 height 7
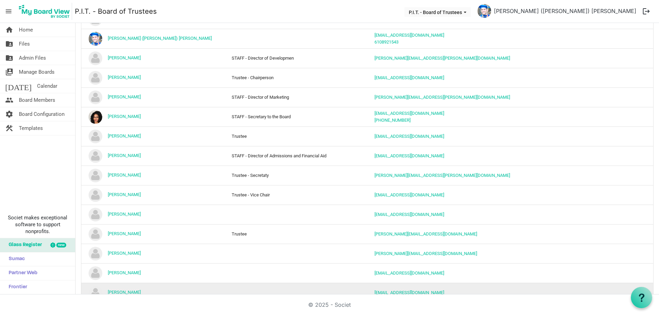
scroll to position [132, 0]
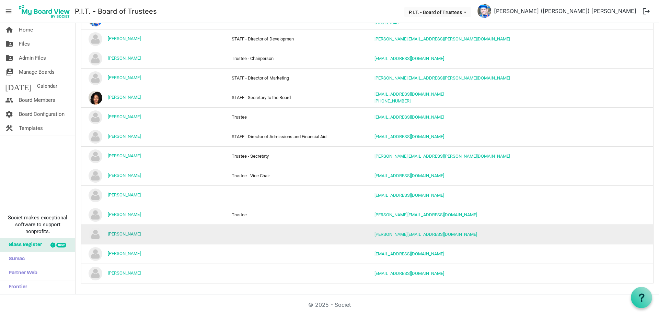
click at [123, 236] on link "[PERSON_NAME]" at bounding box center [124, 234] width 33 height 5
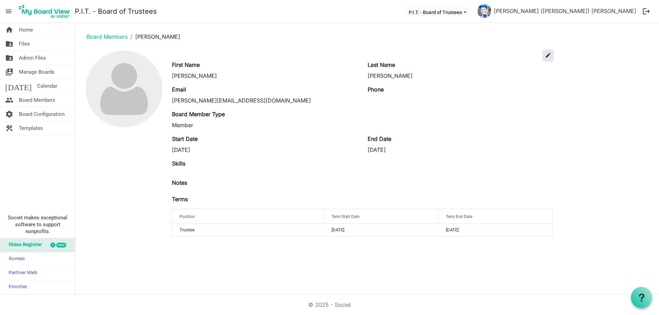
click at [548, 55] on span "edit" at bounding box center [548, 55] width 6 height 6
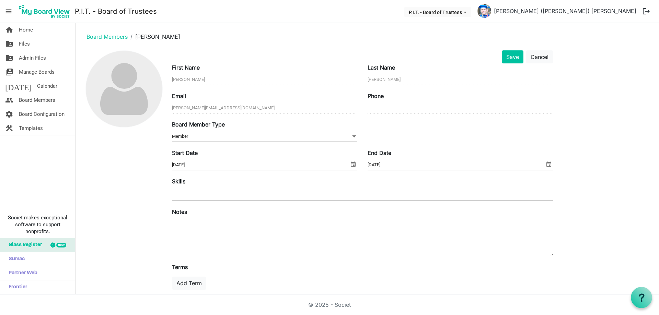
click at [215, 164] on input "[DATE]" at bounding box center [260, 165] width 177 height 10
click at [223, 128] on label "Board Member Type" at bounding box center [198, 124] width 53 height 8
click at [223, 131] on input "Member" at bounding box center [261, 136] width 179 height 10
click at [222, 134] on span "Member Member" at bounding box center [264, 136] width 185 height 11
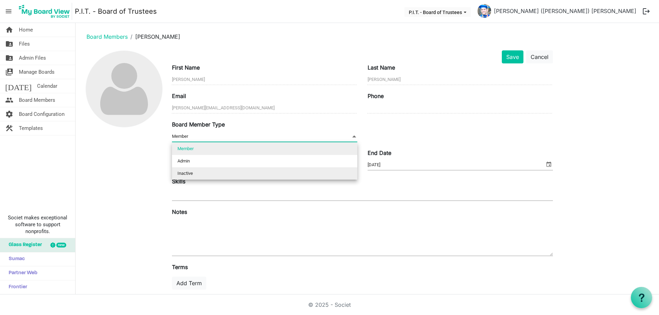
click at [216, 173] on li "Inactive" at bounding box center [264, 173] width 185 height 12
type input "Inactive"
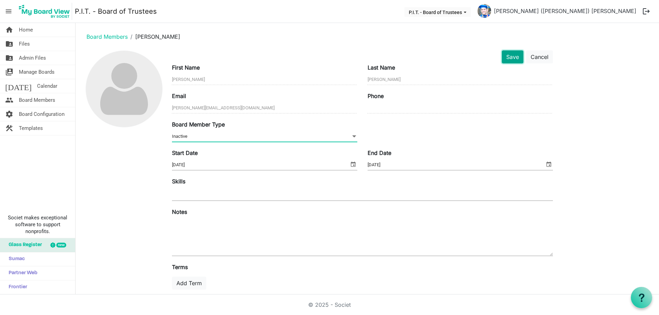
click at [512, 58] on button "Save" at bounding box center [513, 56] width 22 height 13
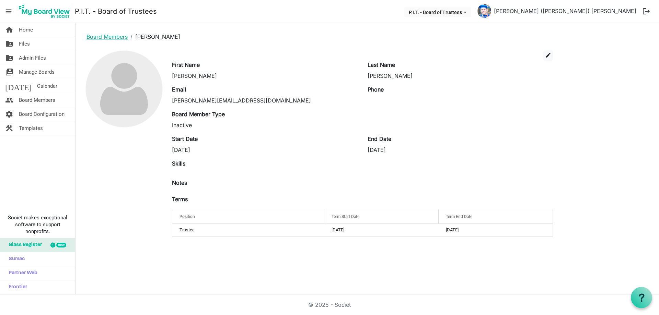
click at [99, 34] on link "Board Members" at bounding box center [106, 36] width 41 height 7
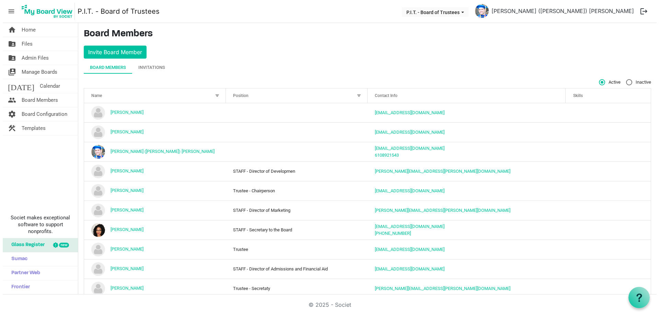
scroll to position [113, 0]
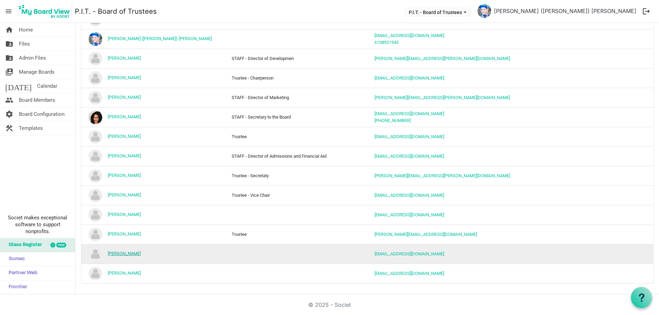
click at [119, 254] on link "[PERSON_NAME]" at bounding box center [124, 253] width 33 height 5
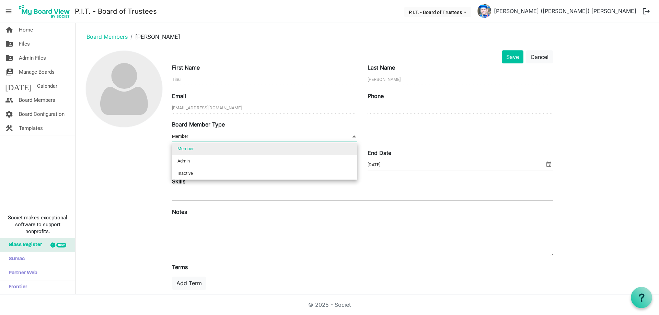
click at [252, 132] on span "Member Member" at bounding box center [264, 136] width 185 height 11
click at [239, 173] on li "Inactive" at bounding box center [264, 173] width 185 height 12
type input "Inactive"
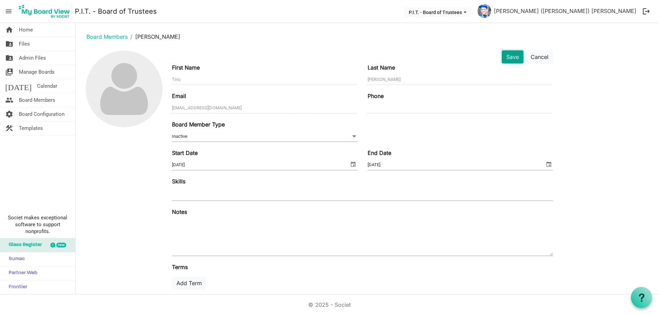
click at [505, 58] on button "Save" at bounding box center [513, 56] width 22 height 13
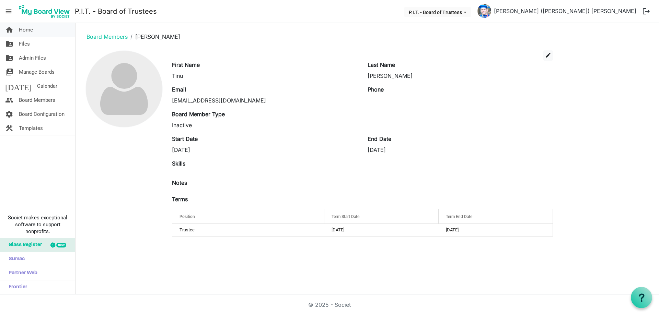
click at [22, 33] on span "Home" at bounding box center [26, 30] width 14 height 14
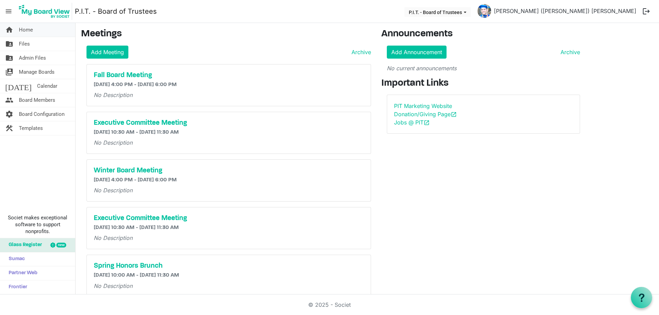
click at [30, 31] on span "Home" at bounding box center [26, 30] width 14 height 14
click at [33, 100] on span "Board Members" at bounding box center [37, 100] width 36 height 14
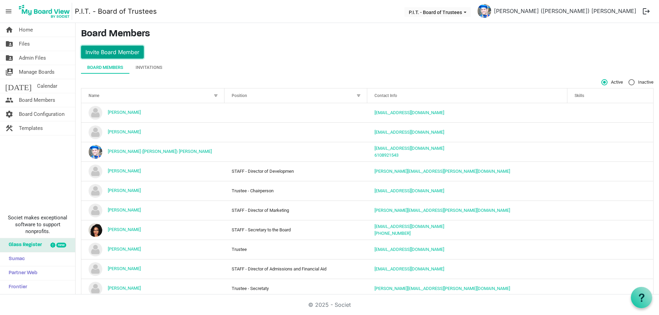
click at [103, 55] on button "Invite Board Member" at bounding box center [112, 52] width 63 height 13
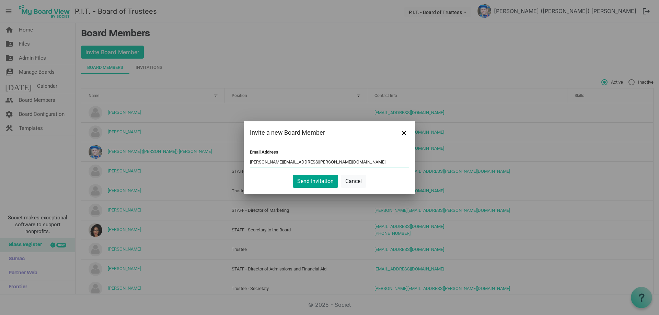
type input "[PERSON_NAME][EMAIL_ADDRESS][PERSON_NAME][DOMAIN_NAME]"
click at [323, 182] on button "Send Invitation" at bounding box center [315, 181] width 45 height 13
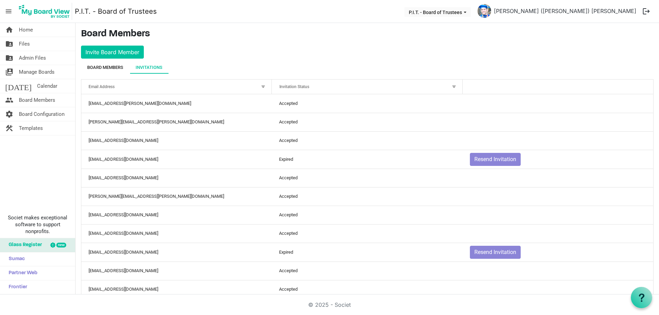
click at [120, 70] on div "Board Members" at bounding box center [105, 67] width 36 height 7
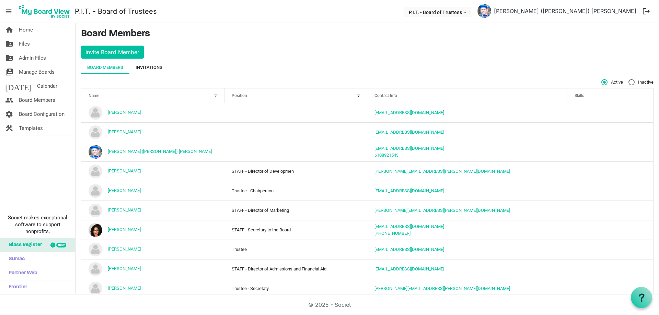
click at [153, 69] on div "Invitations" at bounding box center [149, 67] width 27 height 7
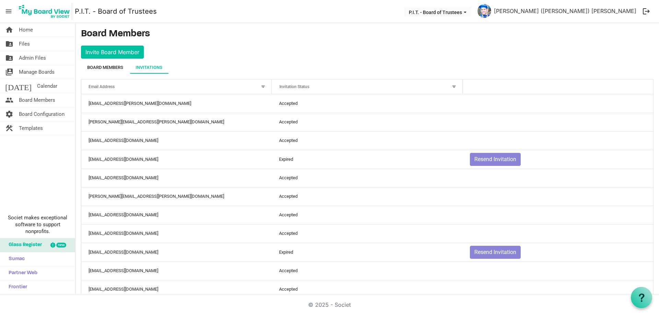
click at [96, 68] on div "Board Members" at bounding box center [105, 67] width 36 height 7
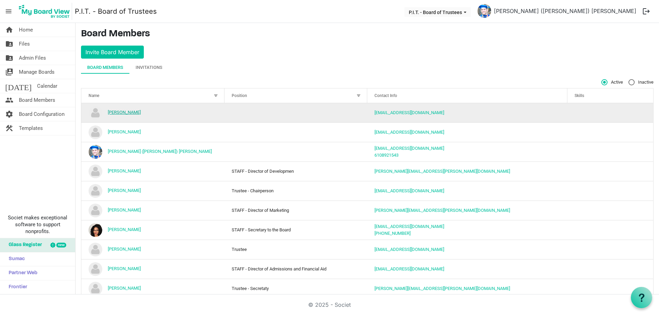
click at [112, 113] on link "[PERSON_NAME]" at bounding box center [124, 112] width 33 height 5
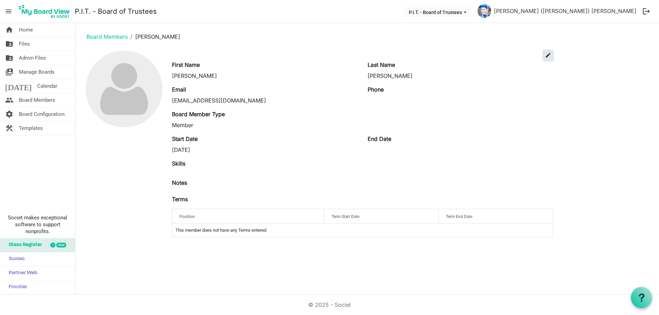
click at [549, 58] on span "edit" at bounding box center [548, 55] width 6 height 6
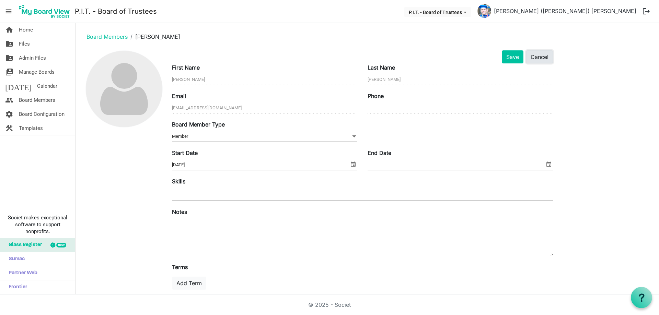
click at [545, 58] on button "Cancel" at bounding box center [539, 56] width 27 height 13
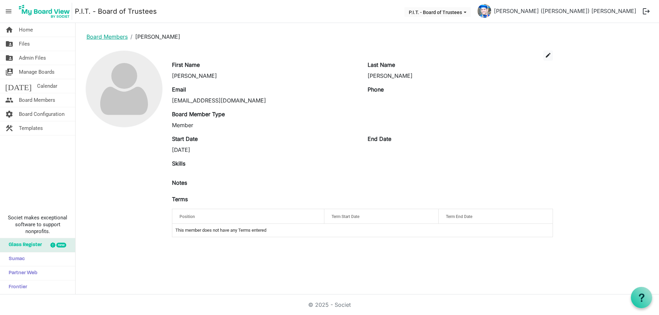
click at [120, 35] on link "Board Members" at bounding box center [106, 36] width 41 height 7
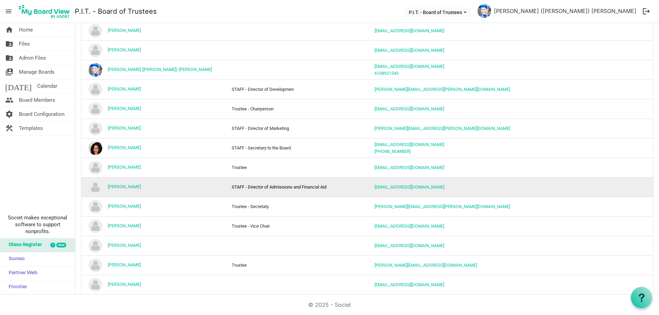
scroll to position [93, 0]
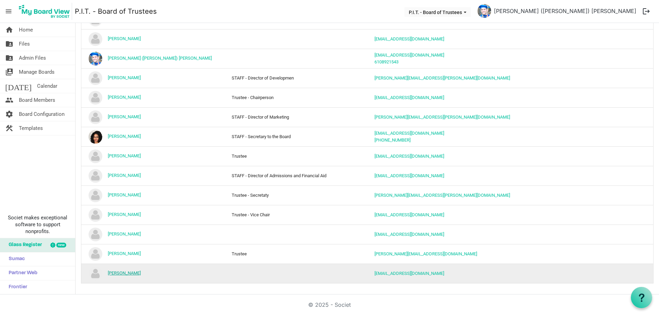
click at [117, 271] on link "[PERSON_NAME]" at bounding box center [124, 273] width 33 height 5
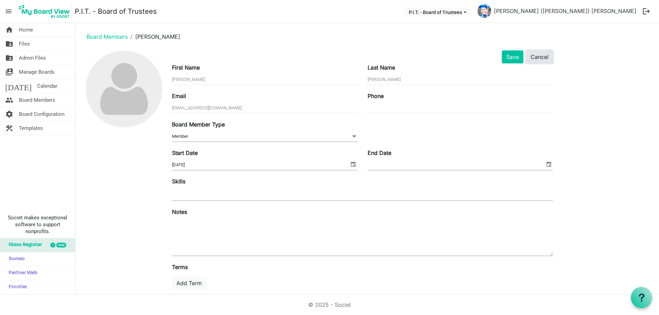
click at [544, 57] on button "Cancel" at bounding box center [539, 56] width 27 height 13
